Goal: Task Accomplishment & Management: Complete application form

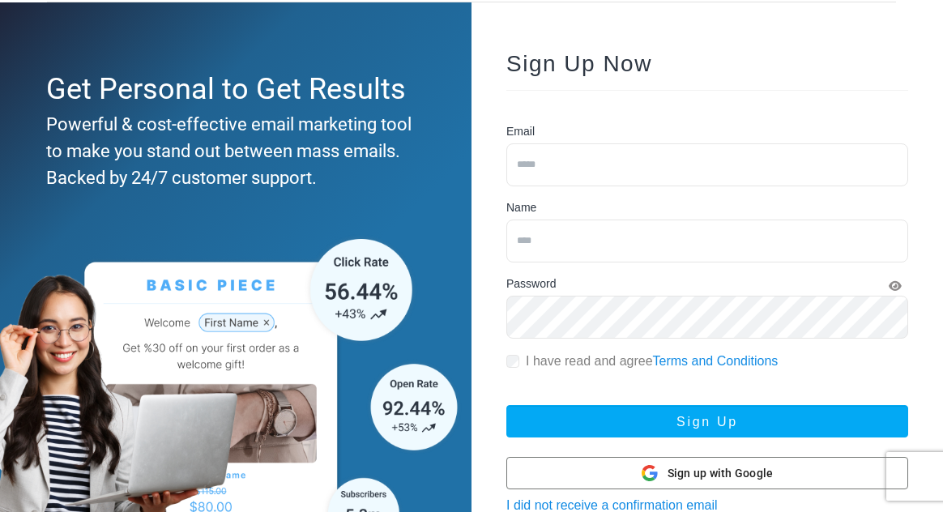
click at [745, 470] on span "Sign up with Google" at bounding box center [720, 473] width 106 height 17
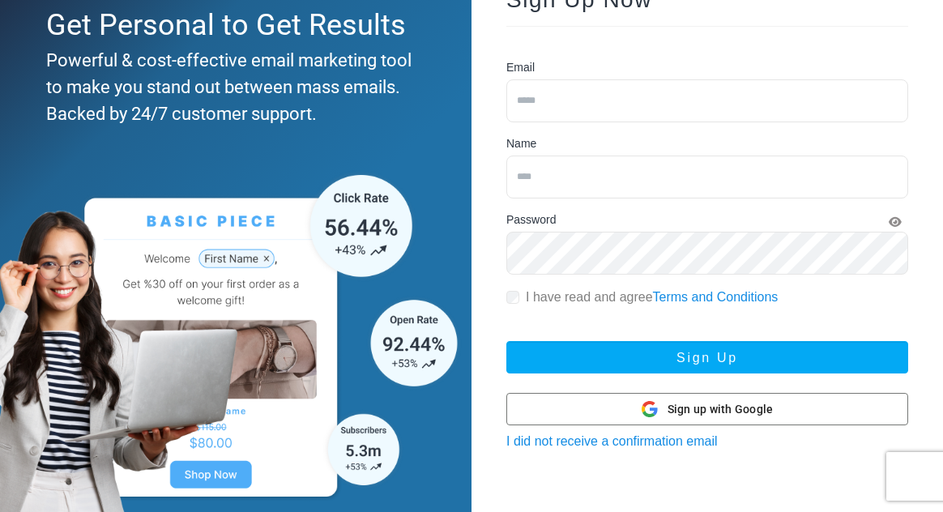
scroll to position [160, 0]
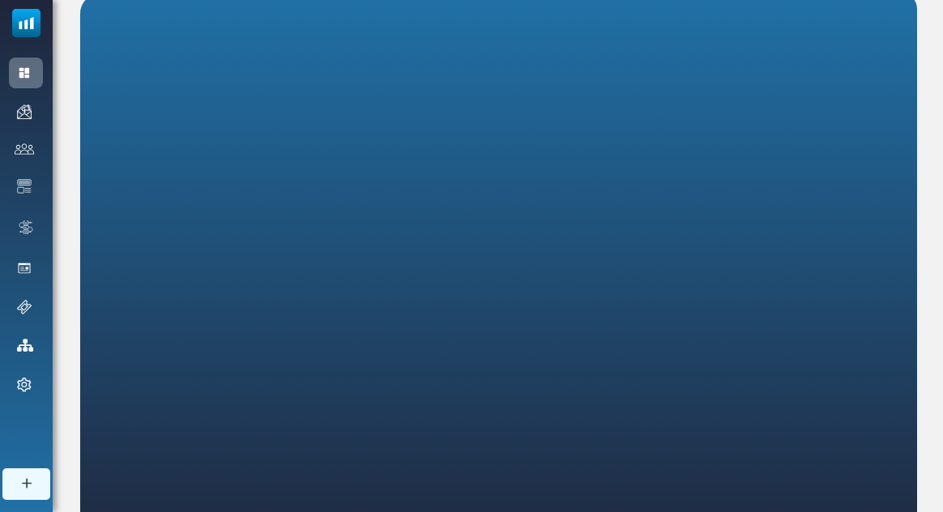
scroll to position [295, 0]
click at [22, 73] on div "Dashboard" at bounding box center [26, 72] width 34 height 31
click at [0, 0] on span "Email Campaigns" at bounding box center [0, 0] width 0 height 0
click at [40, 500] on link "Create Email Campaign" at bounding box center [26, 484] width 48 height 32
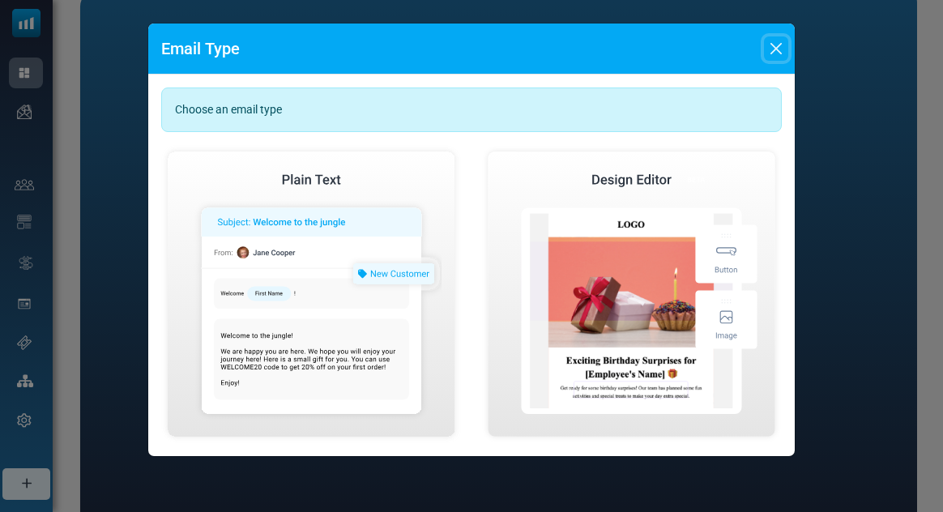
click at [784, 53] on button "Close" at bounding box center [776, 48] width 24 height 24
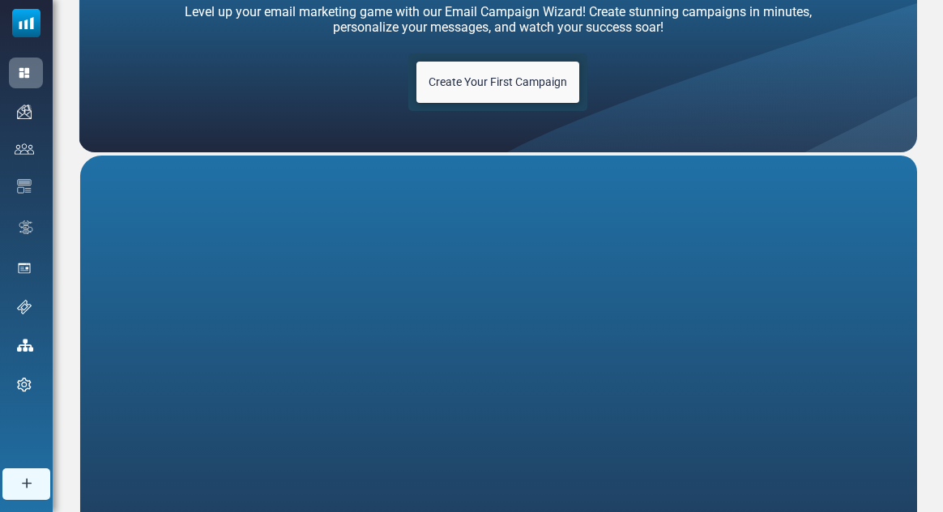
scroll to position [0, 0]
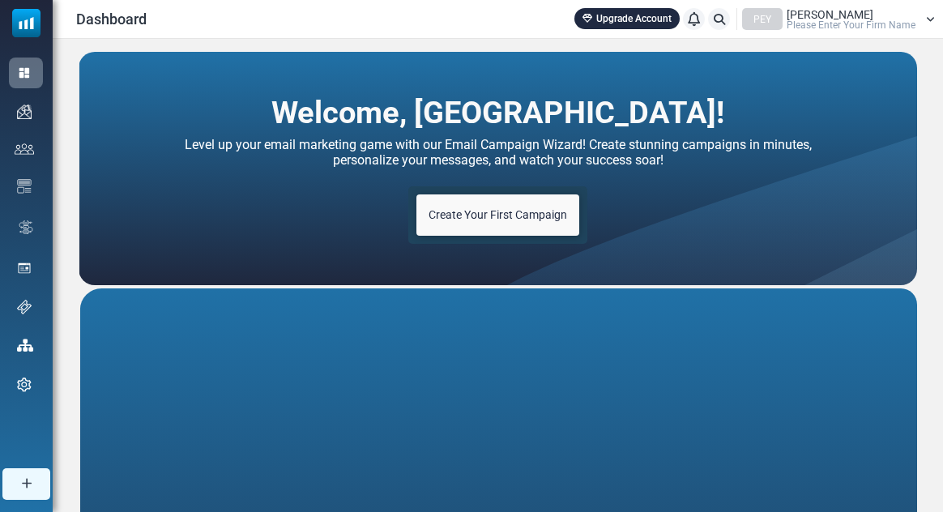
click at [578, 215] on link "Create Your First Campaign" at bounding box center [497, 214] width 163 height 41
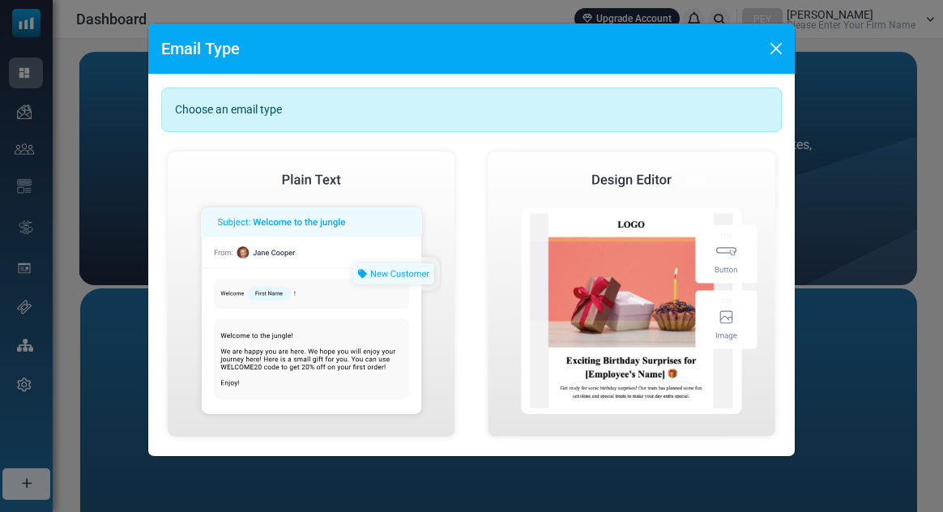
click at [772, 52] on button "Close" at bounding box center [776, 48] width 24 height 24
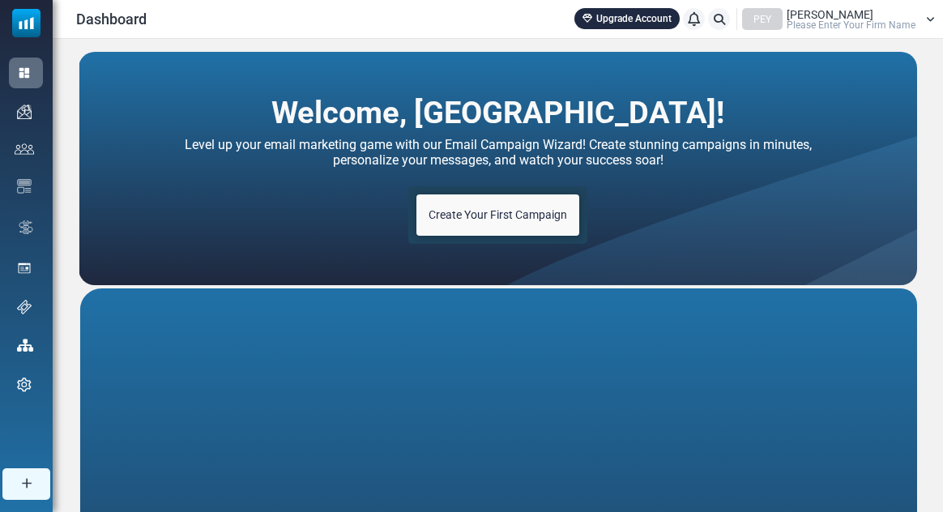
click at [18, 119] on img at bounding box center [24, 111] width 15 height 15
click at [0, 0] on span "Contacts" at bounding box center [0, 0] width 0 height 0
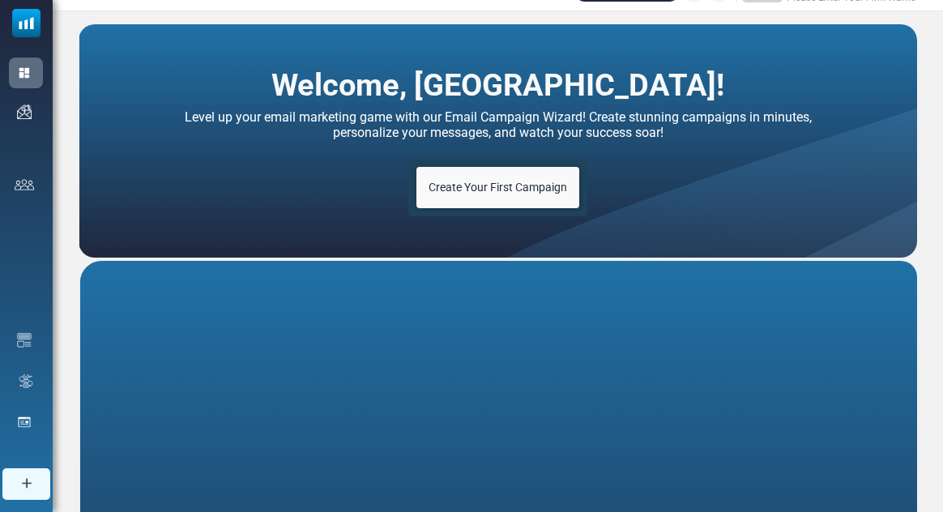
click at [34, 490] on img at bounding box center [26, 483] width 15 height 14
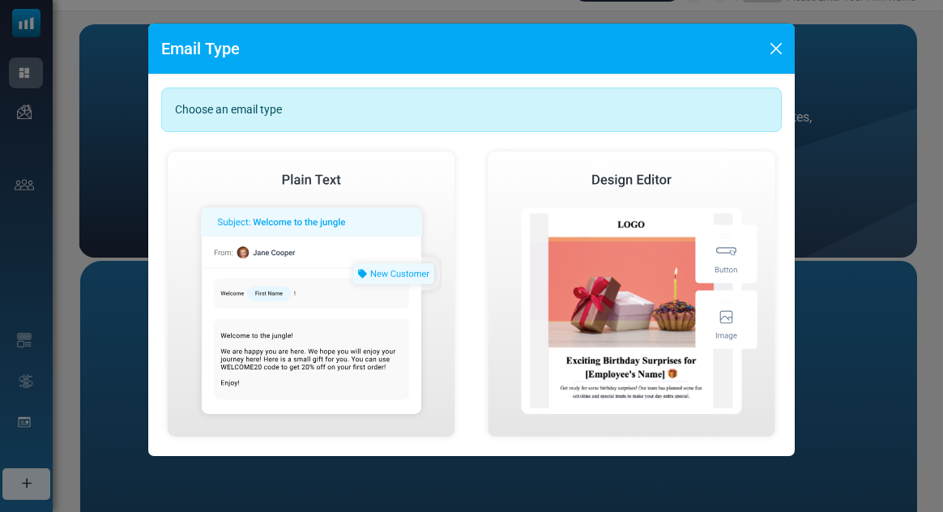
click at [248, 330] on img at bounding box center [311, 294] width 300 height 298
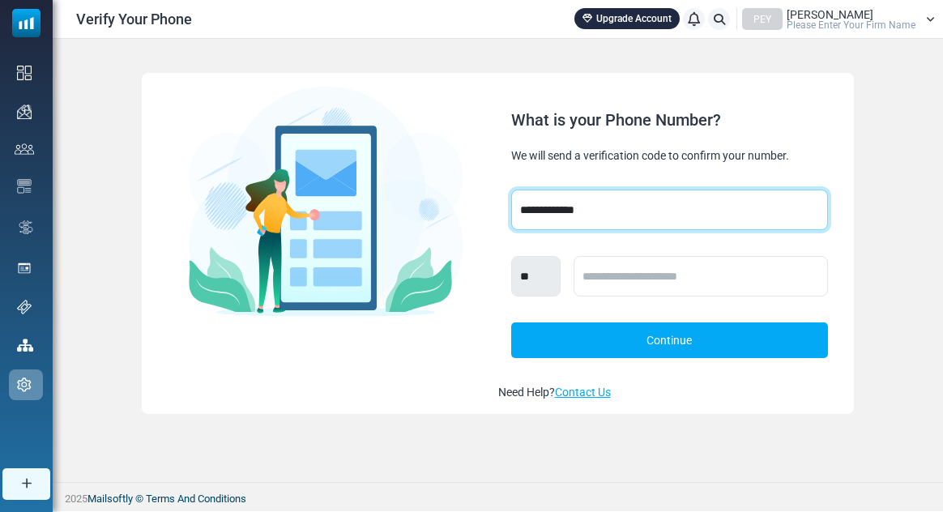
click at [761, 230] on select "**********" at bounding box center [669, 209] width 317 height 40
select select "***"
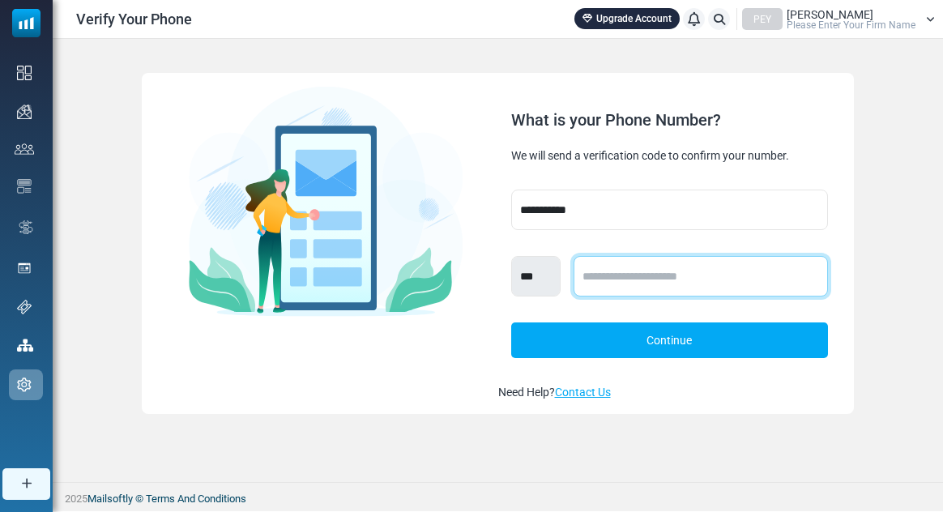
click at [746, 287] on input "text" at bounding box center [700, 276] width 255 height 40
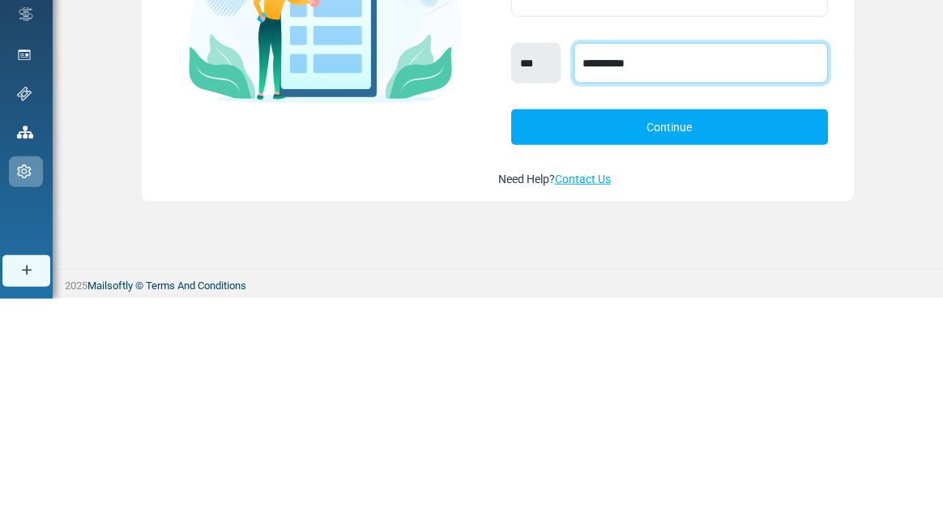
type input "**********"
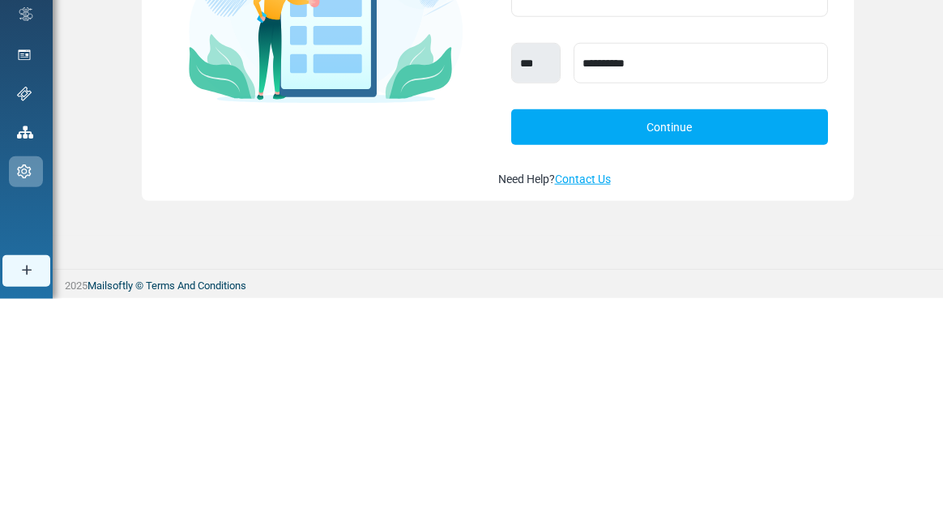
click at [807, 358] on link "Continue" at bounding box center [669, 340] width 317 height 36
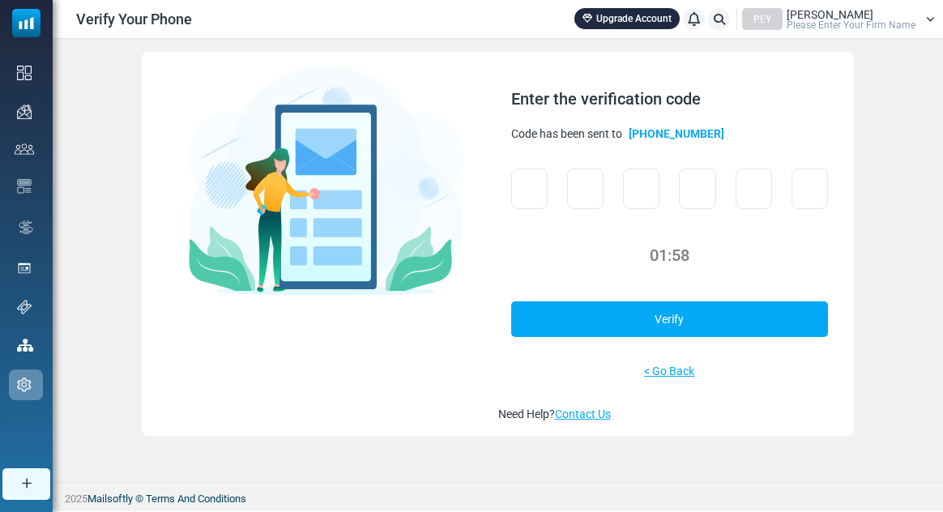
click at [10, 78] on div "Dashboard" at bounding box center [26, 72] width 34 height 31
click at [43, 117] on div "Email Campaigns" at bounding box center [26, 111] width 34 height 31
click at [0, 0] on link "Sender Reputation" at bounding box center [0, 0] width 0 height 0
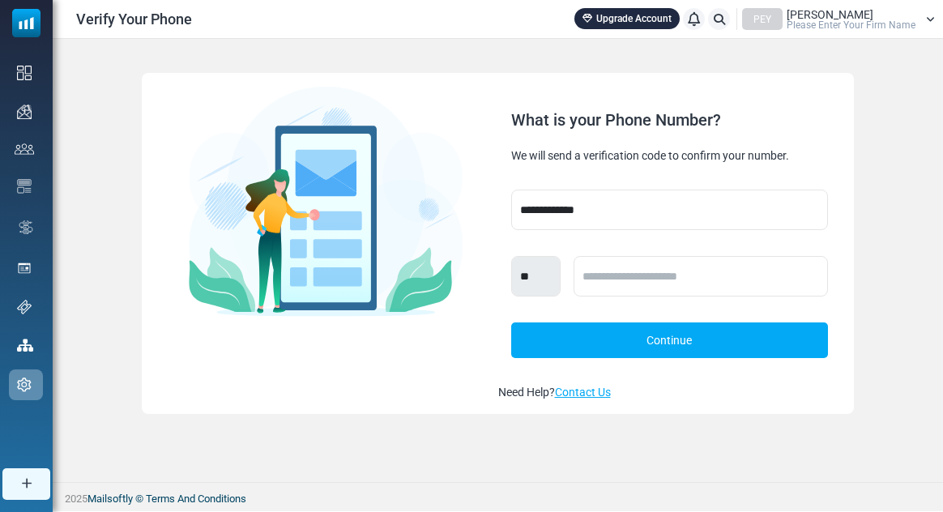
click at [25, 71] on div "Dashboard" at bounding box center [26, 72] width 34 height 31
click at [0, 0] on span "Email Campaigns" at bounding box center [0, 0] width 0 height 0
click at [0, 0] on span "Contacts" at bounding box center [0, 0] width 0 height 0
click at [0, 0] on link "Contact Lists" at bounding box center [0, 0] width 0 height 0
select select "***"
